Goal: Task Accomplishment & Management: Complete application form

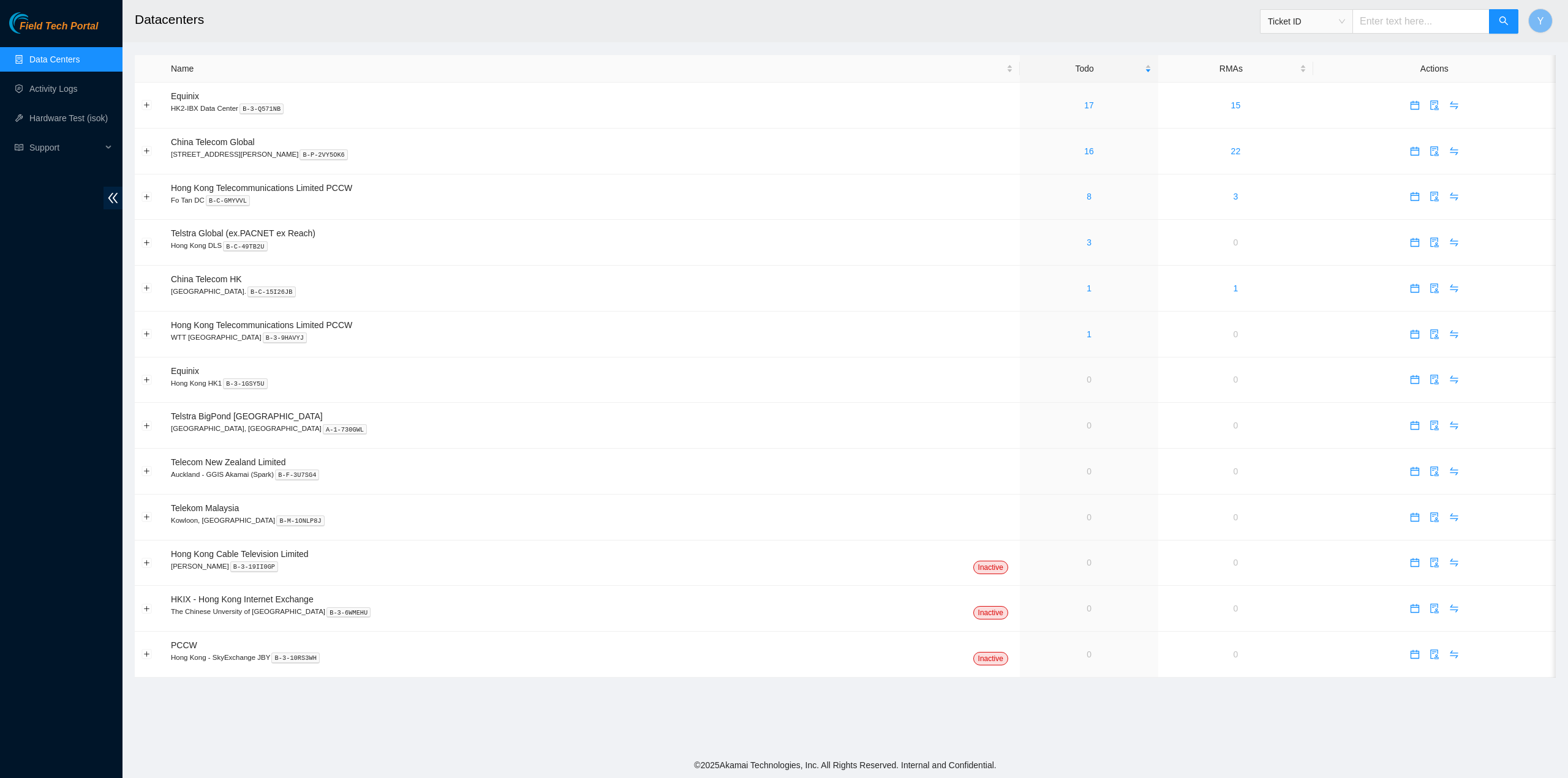
click at [55, 194] on div "Field Tech Portal Data Centers Activity Logs Hardware Test (isok) Support" at bounding box center [61, 396] width 122 height 766
drag, startPoint x: 1546, startPoint y: 17, endPoint x: 1541, endPoint y: 23, distance: 7.8
click at [1544, 18] on button "Y" at bounding box center [1540, 20] width 24 height 24
click at [1086, 292] on link "1" at bounding box center [1089, 289] width 5 height 10
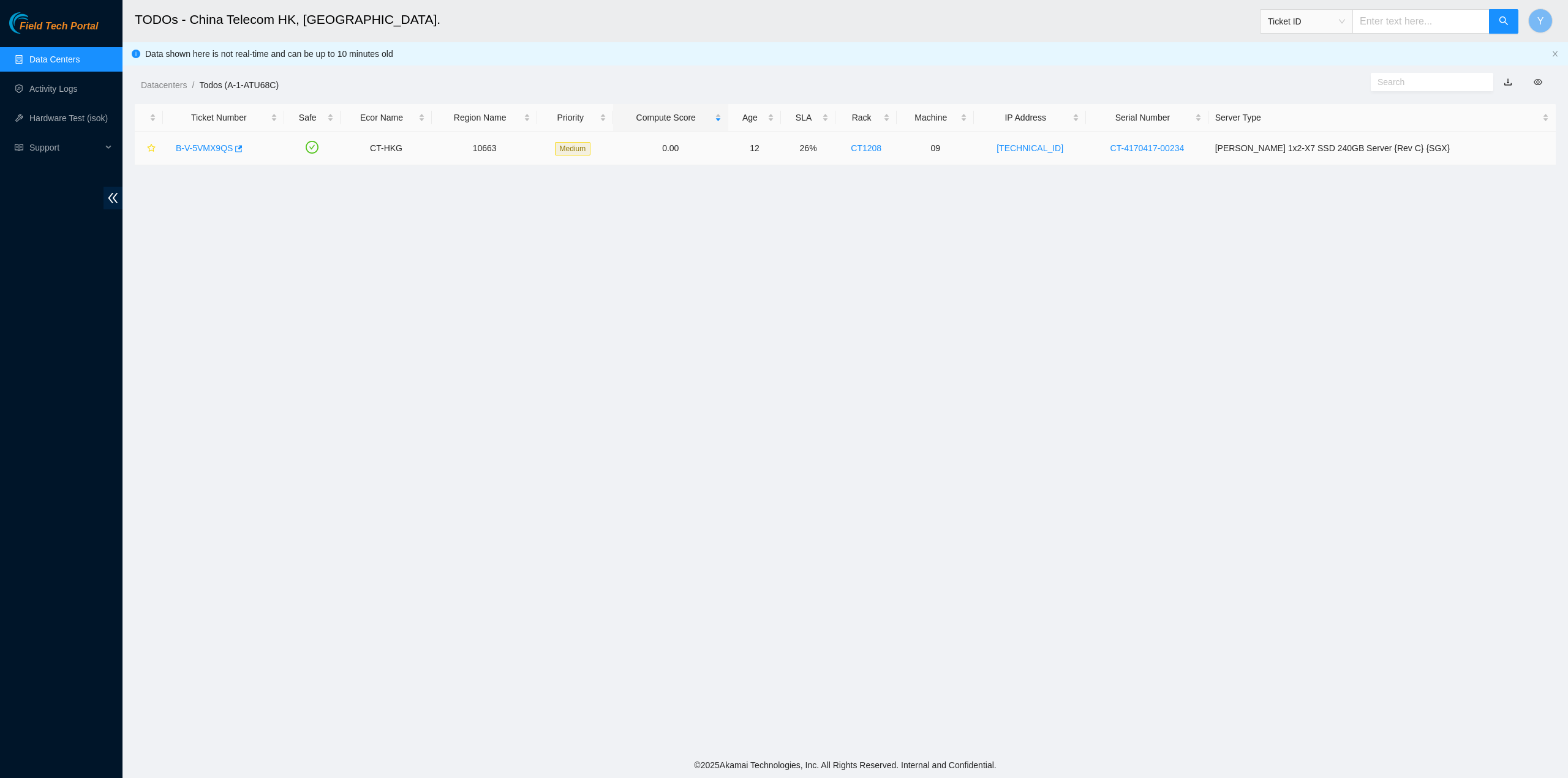
click at [200, 148] on link "B-V-5VMX9QS" at bounding box center [205, 148] width 57 height 10
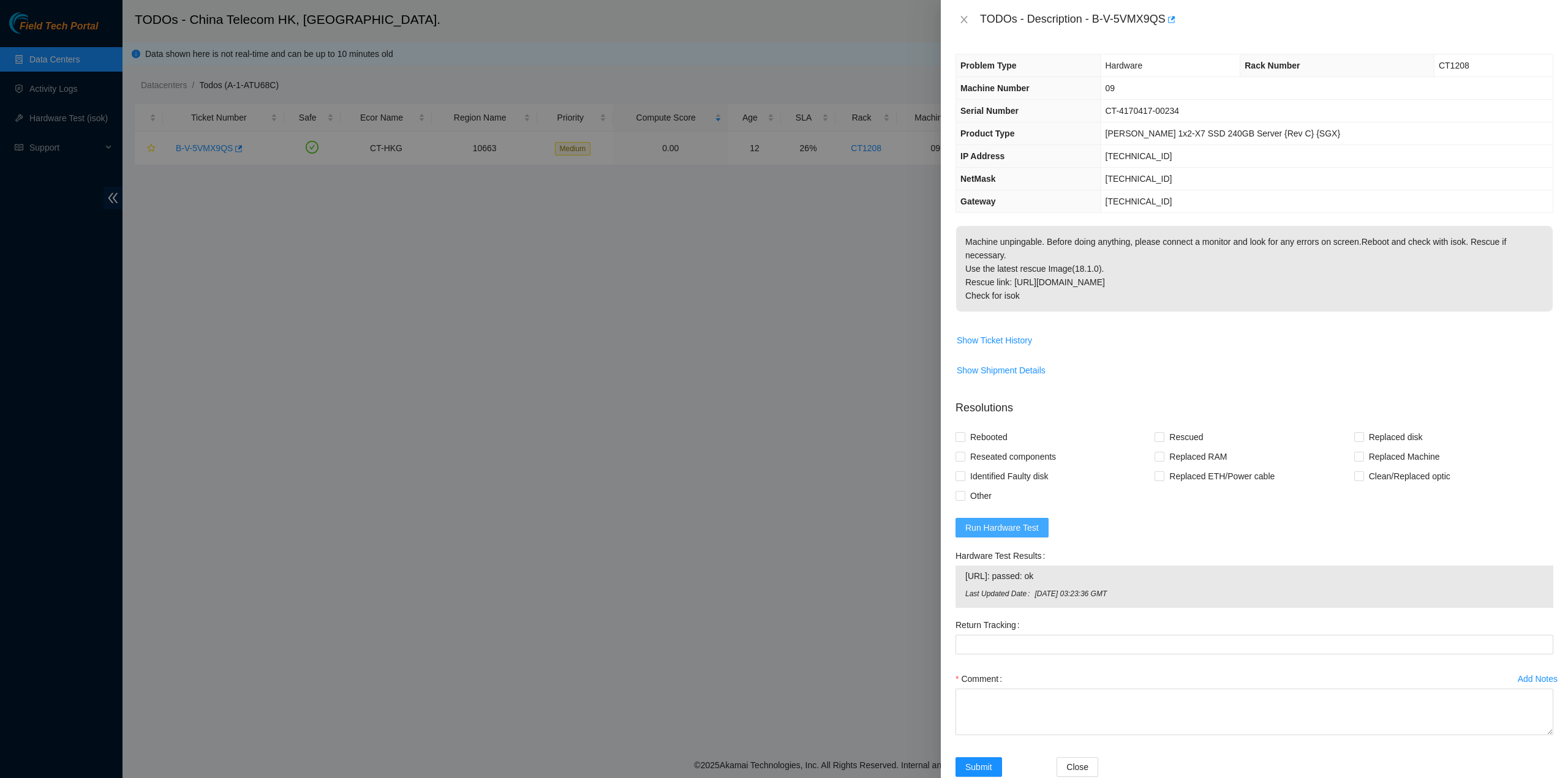
click at [1005, 525] on span "Run Hardware Test" at bounding box center [1001, 528] width 73 height 13
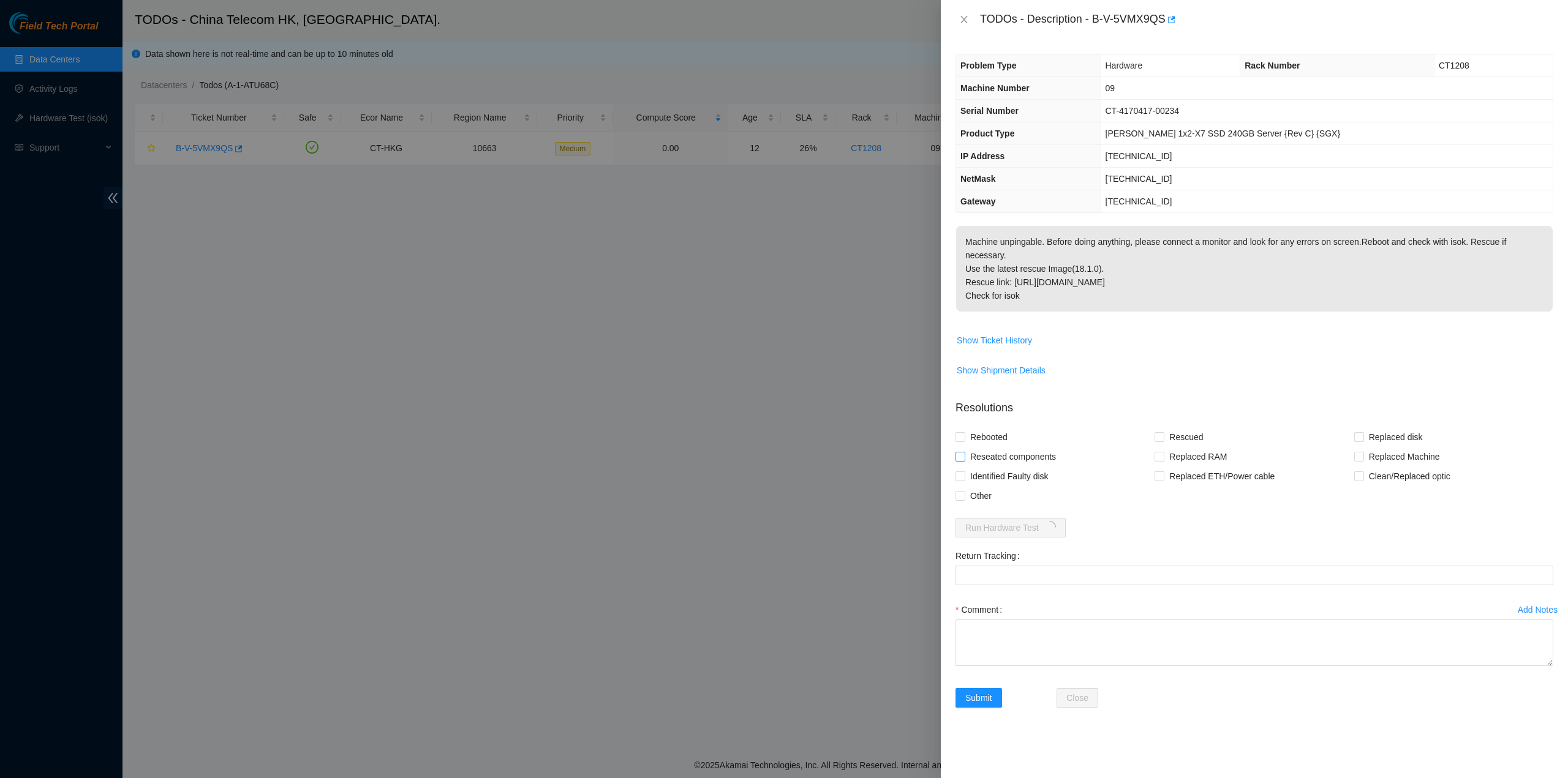
drag, startPoint x: 984, startPoint y: 450, endPoint x: 983, endPoint y: 439, distance: 11.0
click at [984, 448] on span "Reseated components" at bounding box center [1012, 456] width 95 height 19
click at [964, 452] on input "Reseated components" at bounding box center [960, 456] width 8 height 8
checkbox input "true"
drag, startPoint x: 980, startPoint y: 424, endPoint x: 1113, endPoint y: 423, distance: 133.0
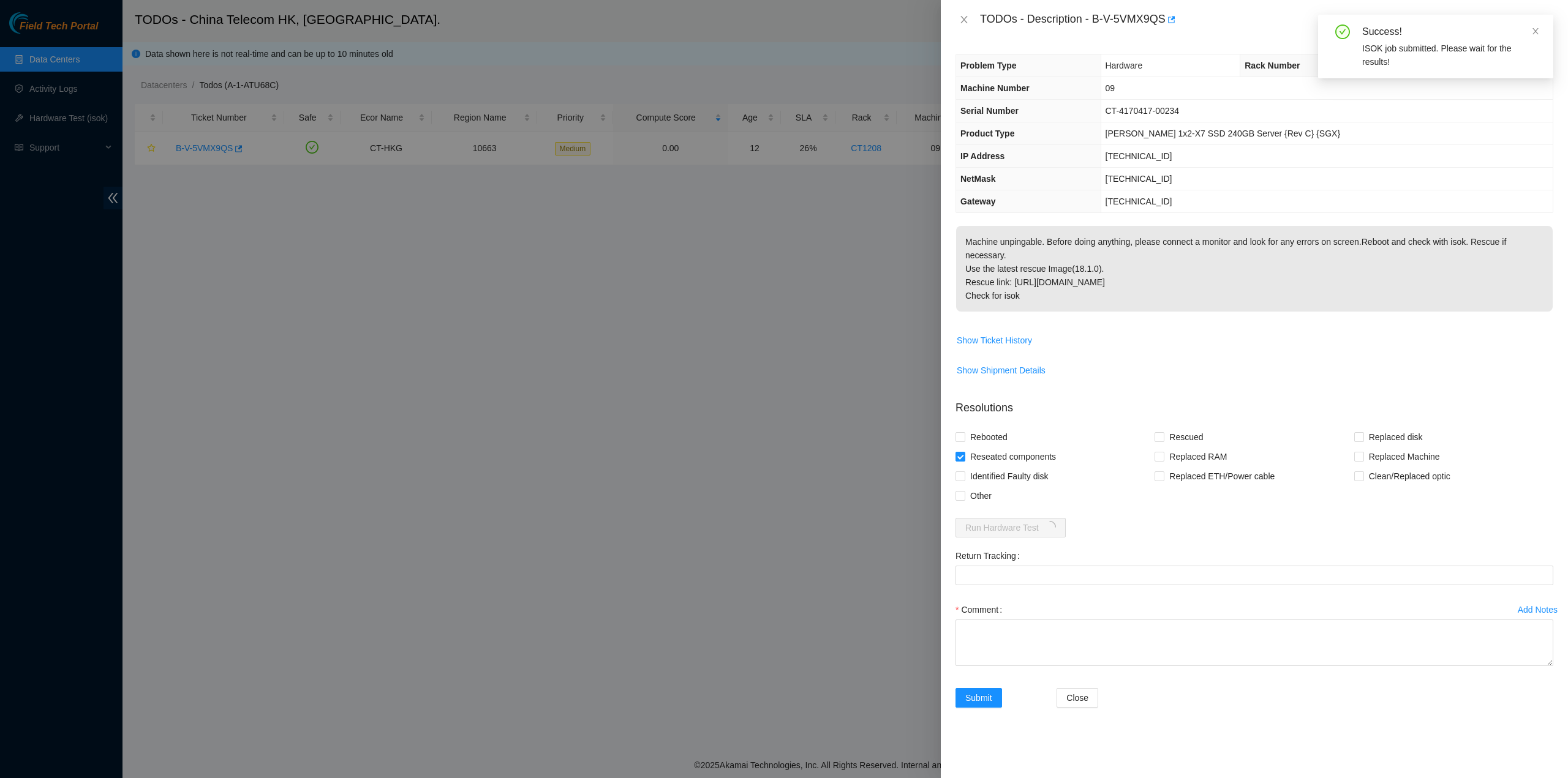
click at [980, 428] on span "Rebooted" at bounding box center [989, 437] width 47 height 19
click at [964, 432] on input "Rebooted" at bounding box center [960, 436] width 8 height 8
checkbox input "true"
click at [1176, 428] on span "Rescued" at bounding box center [1187, 437] width 44 height 19
click at [1163, 432] on input "Rescued" at bounding box center [1159, 436] width 8 height 8
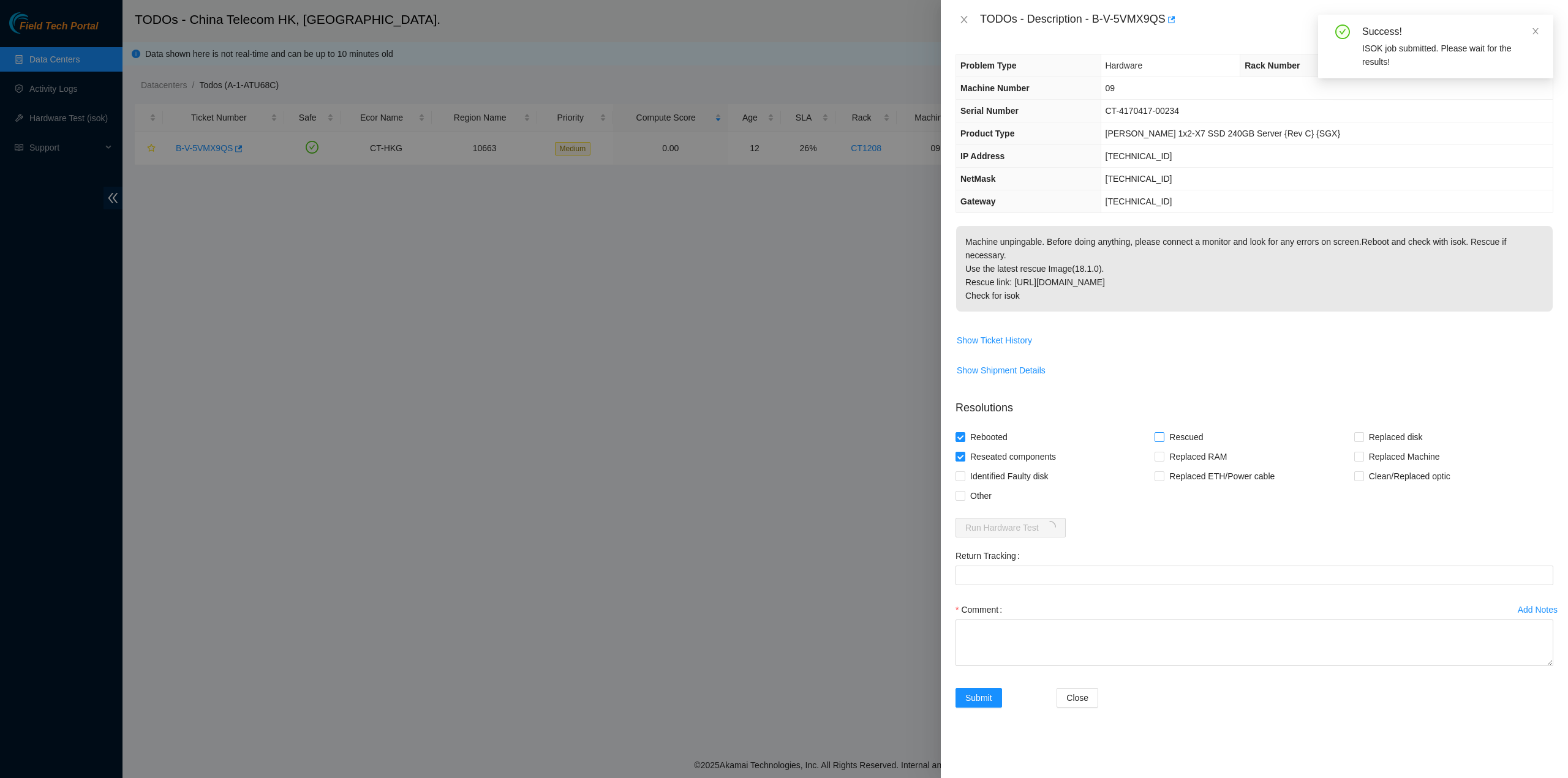
checkbox input "true"
click at [1060, 622] on textarea "Comment" at bounding box center [1255, 642] width 598 height 46
type textarea "pass ok"
click at [987, 691] on span "Submit" at bounding box center [979, 698] width 27 height 13
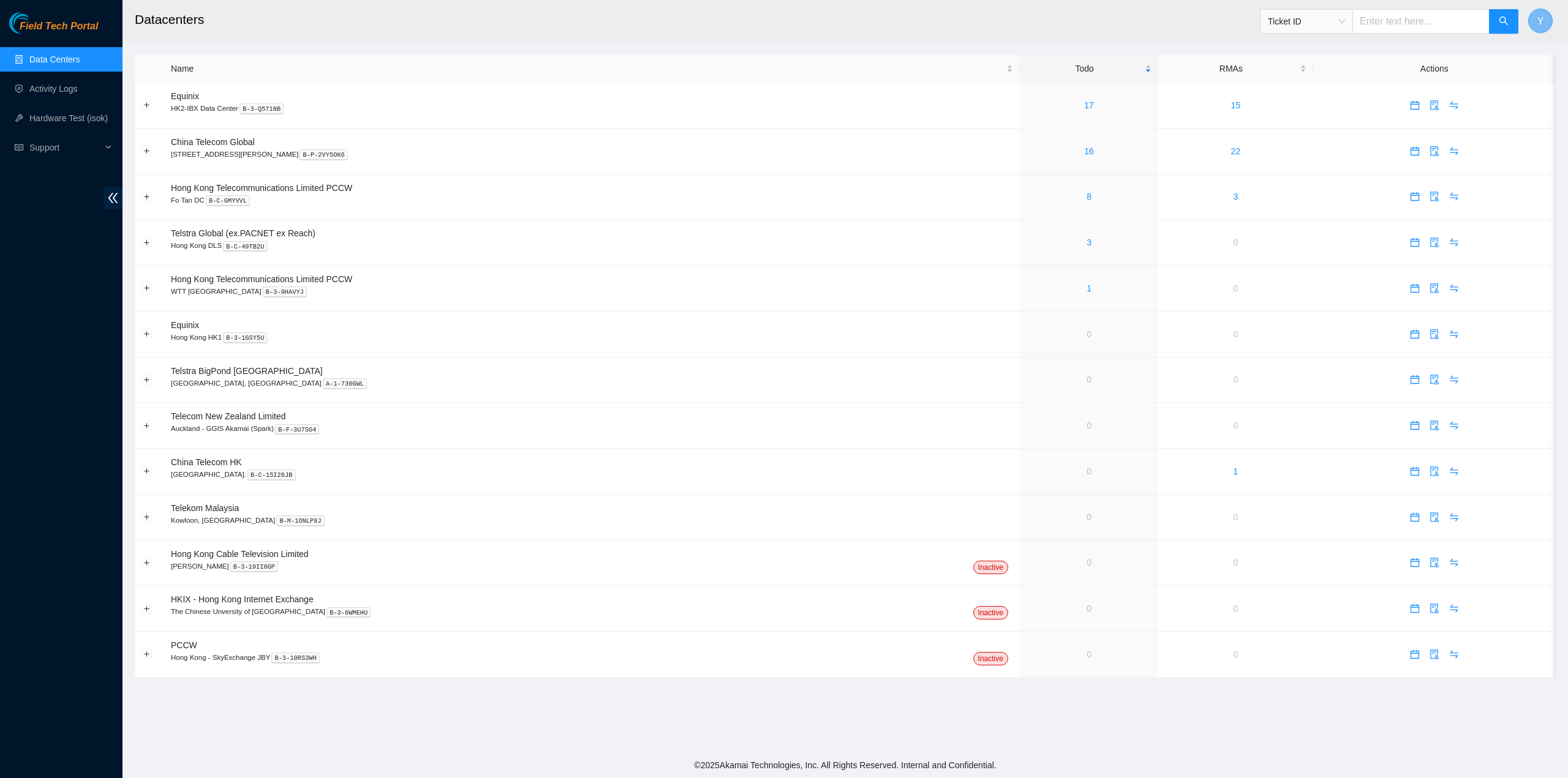
click at [1540, 17] on span "Y" at bounding box center [1540, 21] width 7 height 15
click at [1440, 117] on link "Logout" at bounding box center [1427, 122] width 26 height 10
